Goal: Task Accomplishment & Management: Use online tool/utility

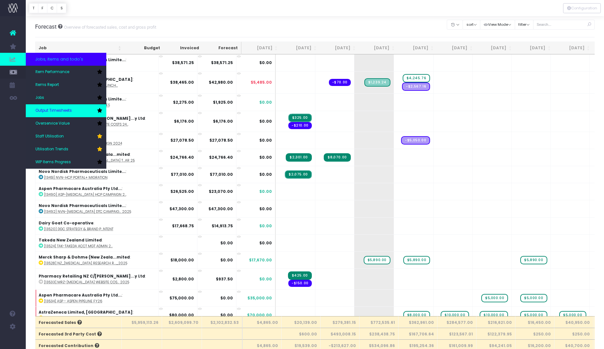
click at [75, 112] on link "Output Timesheets" at bounding box center [66, 110] width 81 height 13
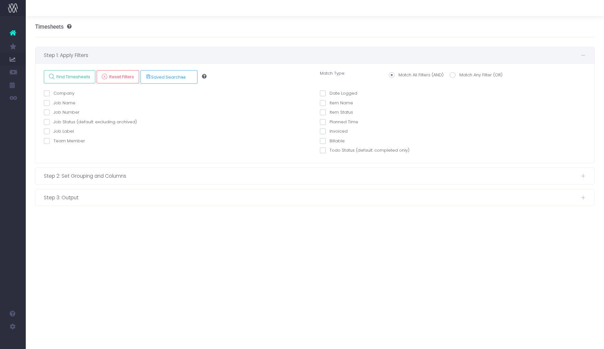
click at [46, 104] on span at bounding box center [47, 103] width 6 height 6
click at [53, 104] on input "Job Name" at bounding box center [55, 102] width 4 height 4
checkbox input "true"
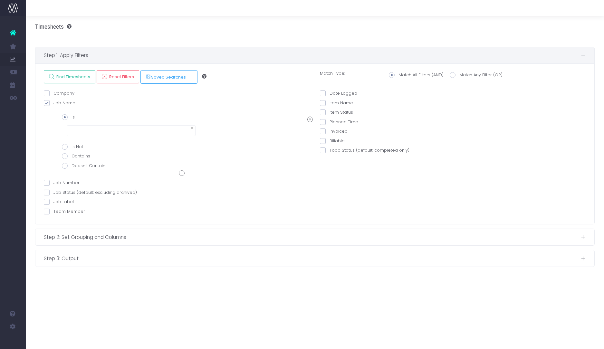
click at [64, 156] on span at bounding box center [65, 156] width 6 height 6
click at [72, 156] on input "Contains" at bounding box center [74, 155] width 4 height 4
radio input "true"
click at [90, 149] on span at bounding box center [131, 149] width 129 height 11
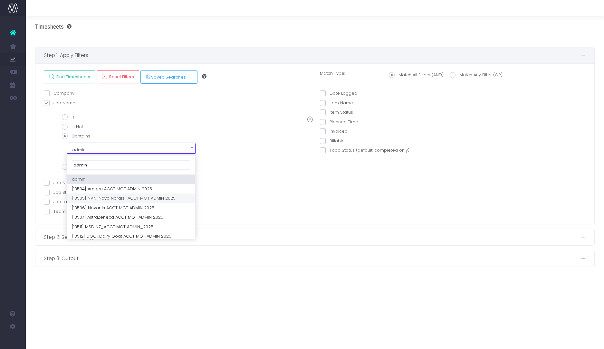
type input "admin"
select select "NVN-Novo Nordisk ACCT MGT ADMIN 2025"
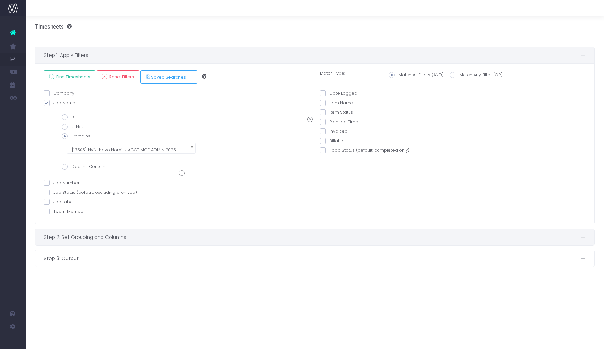
click at [53, 238] on span "Step 2: Set Grouping and Columns" at bounding box center [312, 237] width 537 height 8
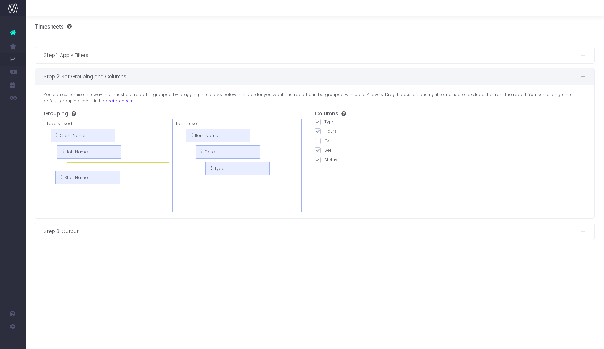
drag, startPoint x: 233, startPoint y: 137, endPoint x: 107, endPoint y: 177, distance: 131.7
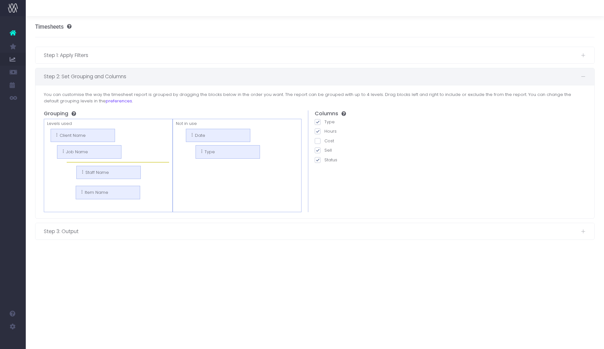
drag, startPoint x: 231, startPoint y: 136, endPoint x: 127, endPoint y: 191, distance: 117.8
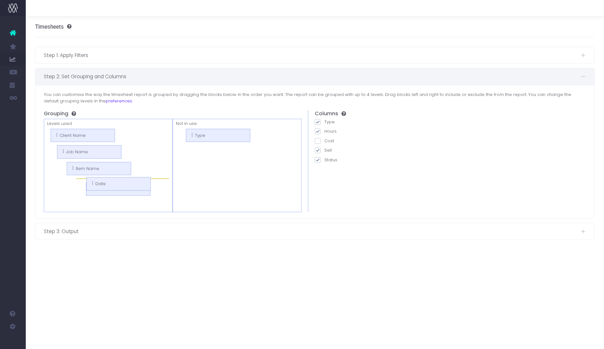
drag, startPoint x: 229, startPoint y: 138, endPoint x: 136, endPoint y: 186, distance: 104.8
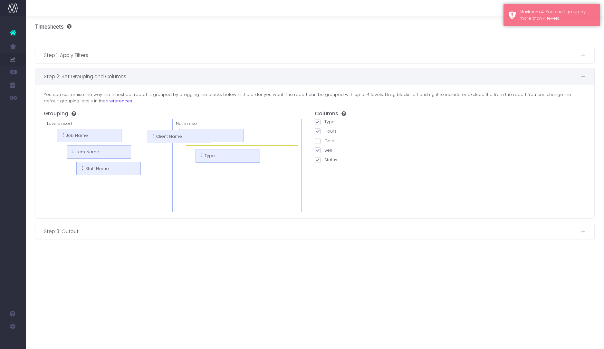
drag, startPoint x: 82, startPoint y: 138, endPoint x: 181, endPoint y: 139, distance: 98.6
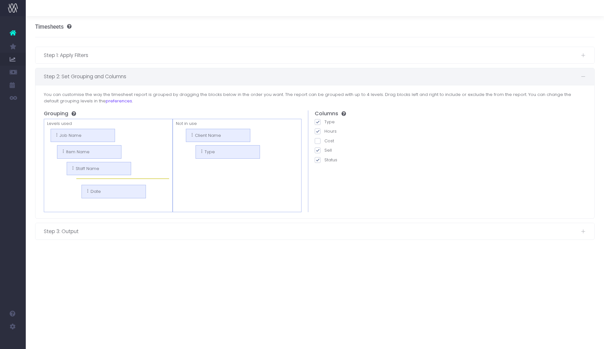
drag, startPoint x: 219, startPoint y: 135, endPoint x: 121, endPoint y: 191, distance: 112.6
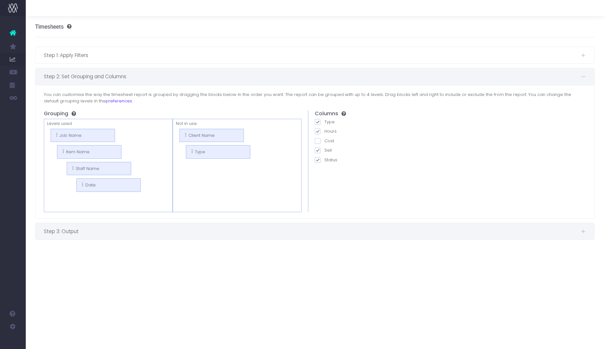
click at [84, 235] on span "Step 3: Output" at bounding box center [312, 231] width 537 height 8
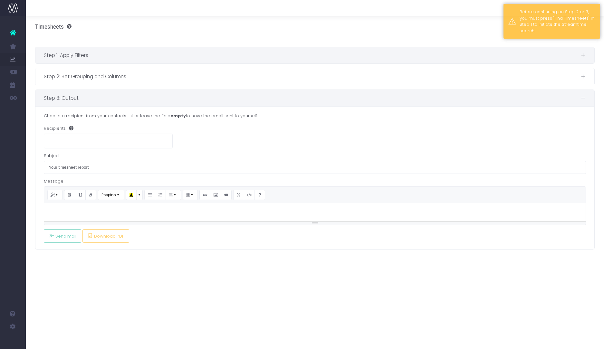
click at [96, 53] on span "Step 1: Apply Filters" at bounding box center [312, 55] width 537 height 8
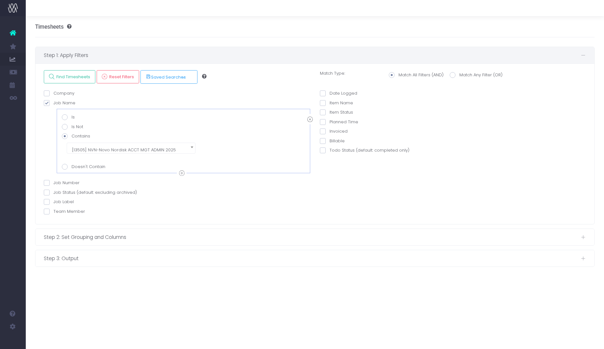
click at [47, 95] on span at bounding box center [47, 94] width 6 height 6
click at [53, 94] on input "Company" at bounding box center [55, 92] width 4 height 4
checkbox input "true"
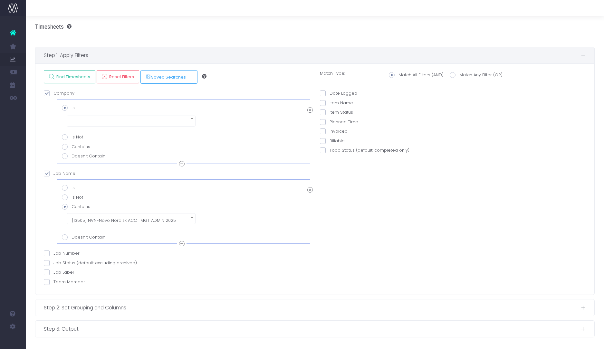
click at [94, 114] on span at bounding box center [131, 120] width 129 height 13
click at [94, 126] on body "Oh my... this is bad. [PERSON_NAME] wasn't able to load this page. Please conta…" at bounding box center [302, 174] width 604 height 349
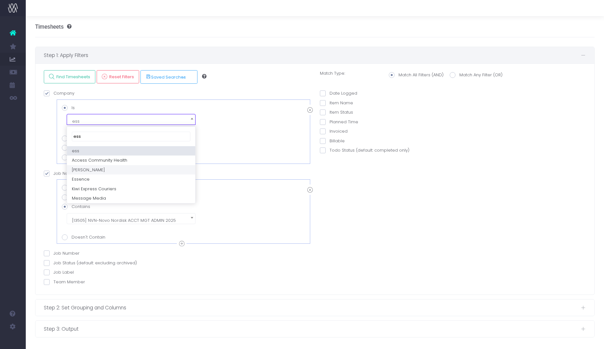
type input "ess"
select select "219126"
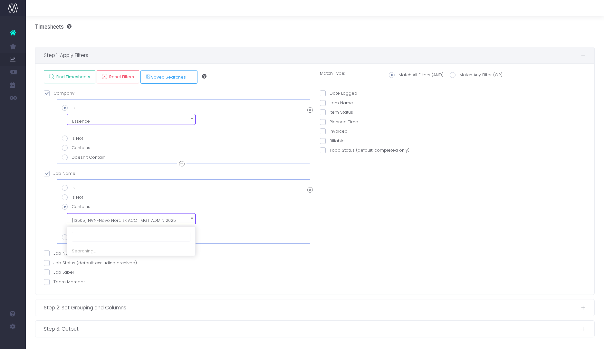
click at [106, 217] on span "[13505] NVN-Novo Nordisk ACCT MGT ADMIN 2025" at bounding box center [131, 220] width 123 height 9
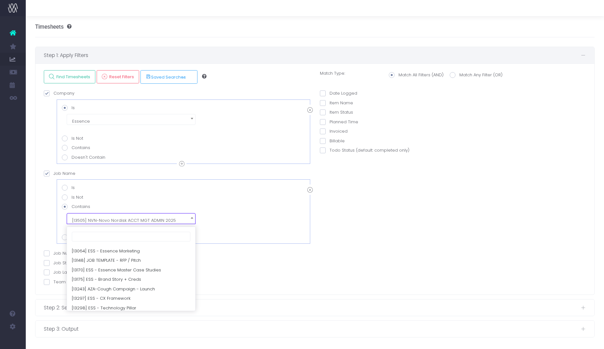
scroll to position [231, 0]
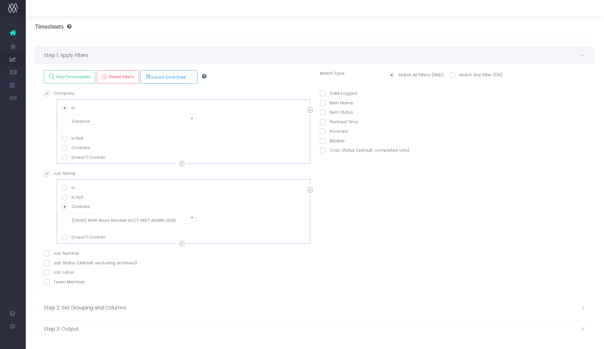
click at [380, 208] on div "Date Logged OR This week Last week This month Last month On From OR" at bounding box center [453, 189] width 276 height 198
click at [48, 174] on span at bounding box center [47, 174] width 6 height 6
click at [53, 174] on input "Job Name" at bounding box center [55, 172] width 4 height 4
checkbox input "false"
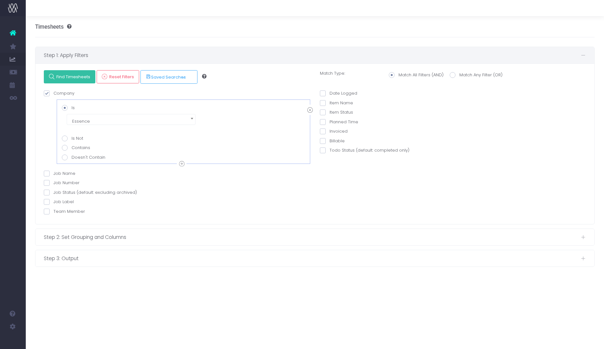
click at [70, 80] on span "Find Timesheets" at bounding box center [72, 76] width 36 height 5
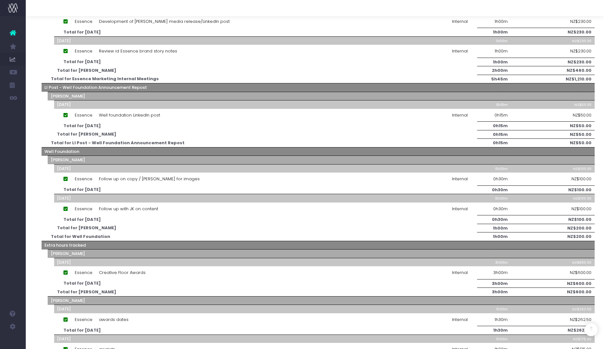
scroll to position [310, 0]
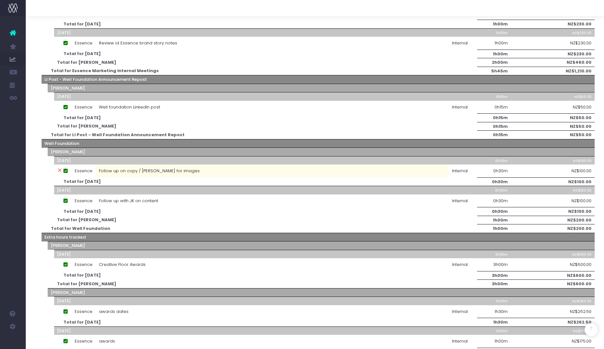
drag, startPoint x: 237, startPoint y: 163, endPoint x: 237, endPoint y: 174, distance: 11.0
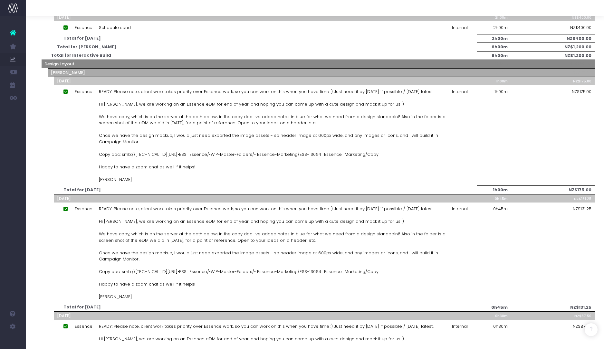
scroll to position [2043, 0]
